Goal: Task Accomplishment & Management: Use online tool/utility

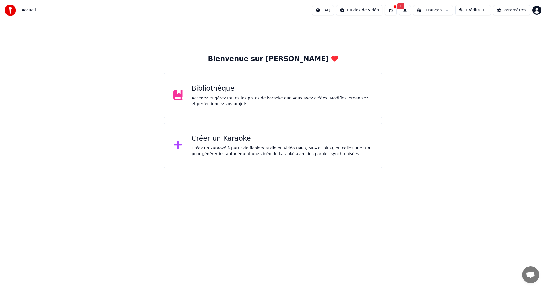
click at [252, 104] on div "Accédez et gérez toutes les pistes de karaoké que vous avez créées. Modifiez, o…" at bounding box center [282, 101] width 181 height 11
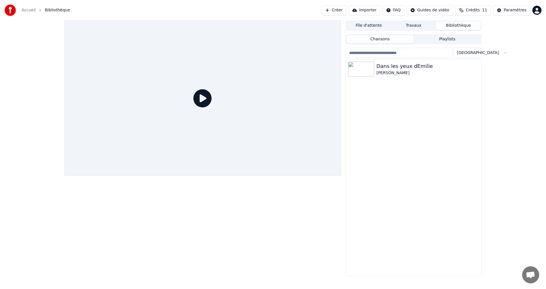
click at [199, 96] on icon at bounding box center [202, 98] width 18 height 18
click at [411, 67] on div "Dans les yeux dEmilie" at bounding box center [424, 66] width 97 height 8
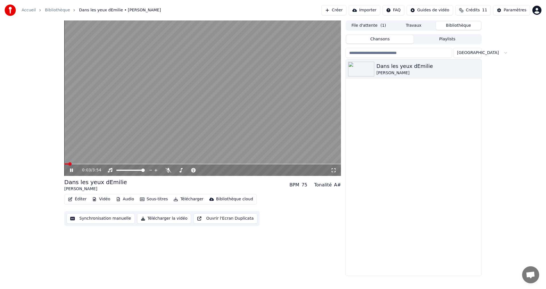
click at [119, 218] on button "Synchronisation manuelle" at bounding box center [101, 219] width 68 height 10
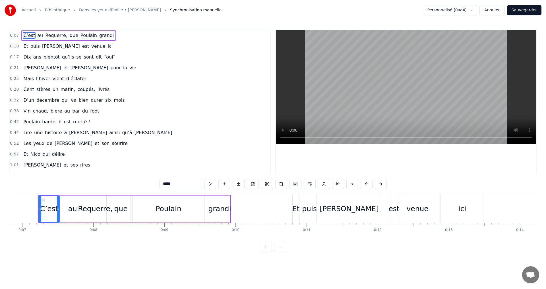
scroll to position [0, 485]
click at [94, 140] on span "et" at bounding box center [97, 143] width 6 height 7
type input "**"
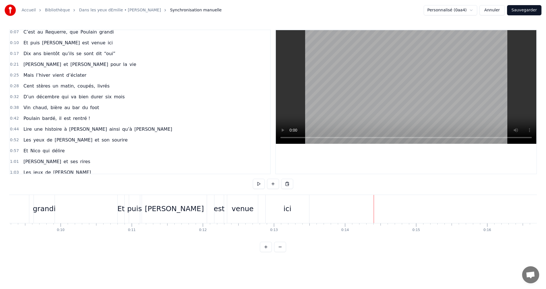
scroll to position [0, 0]
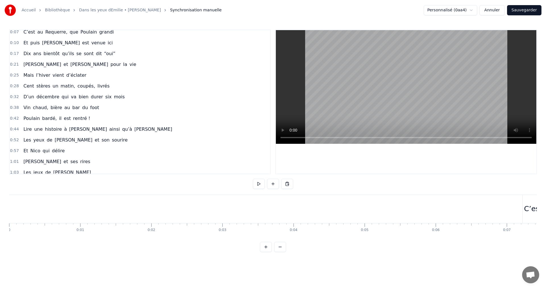
click at [48, 32] on span "Requerre," at bounding box center [56, 32] width 23 height 7
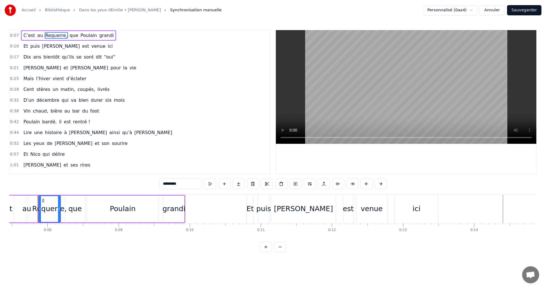
click at [28, 36] on span "C’est" at bounding box center [29, 35] width 13 height 7
type input "*****"
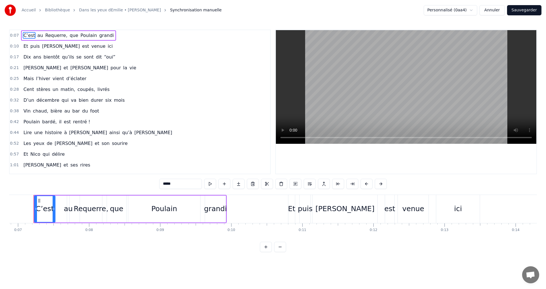
scroll to position [0, 485]
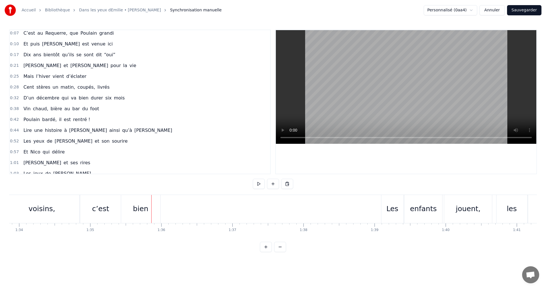
scroll to position [0, 0]
